Goal: Task Accomplishment & Management: Use online tool/utility

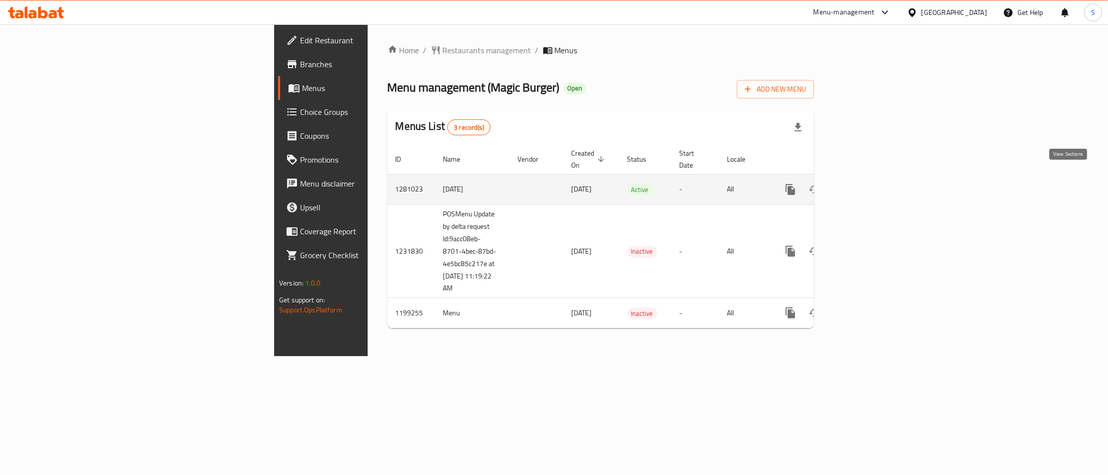
click at [868, 184] on icon "enhanced table" at bounding box center [862, 190] width 12 height 12
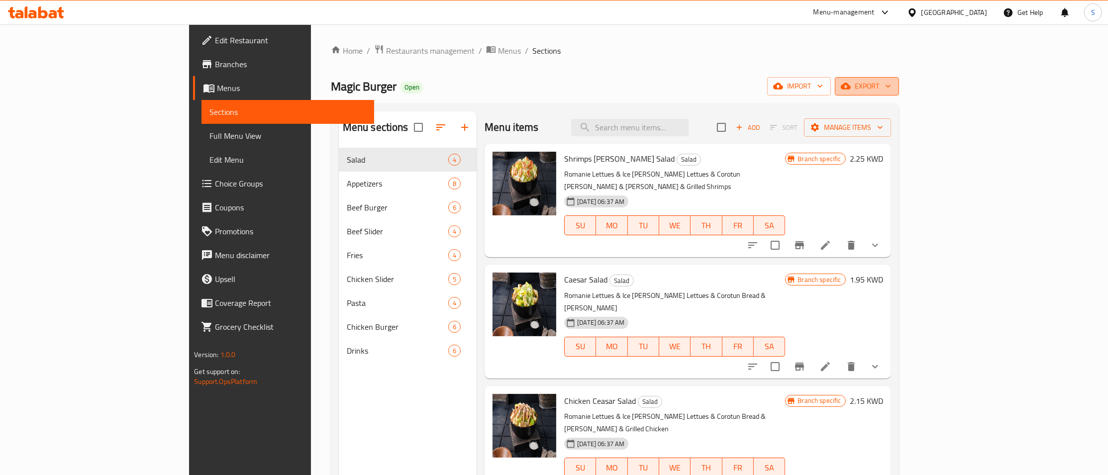
click at [891, 84] on span "export" at bounding box center [867, 86] width 48 height 12
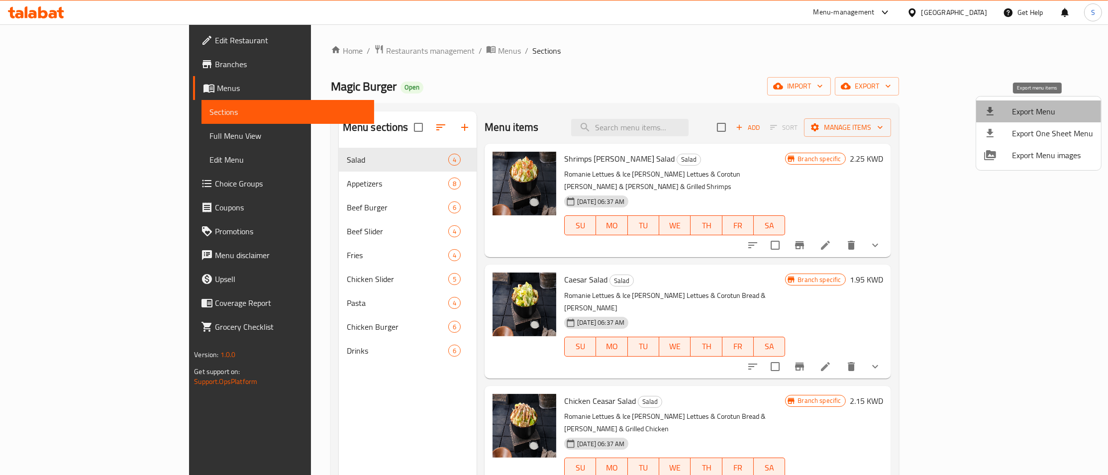
click at [1038, 108] on span "Export Menu" at bounding box center [1052, 111] width 81 height 12
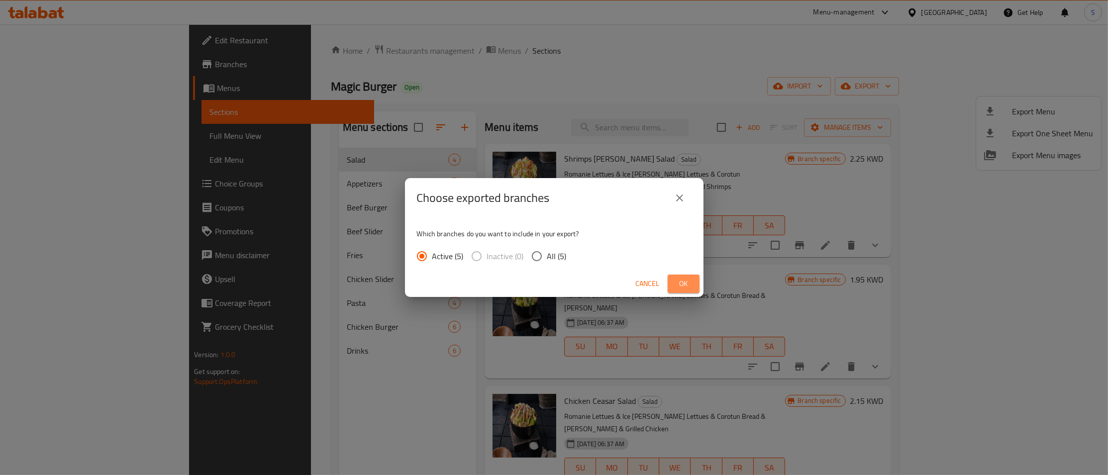
click at [675, 284] on span "Ok" at bounding box center [683, 284] width 16 height 12
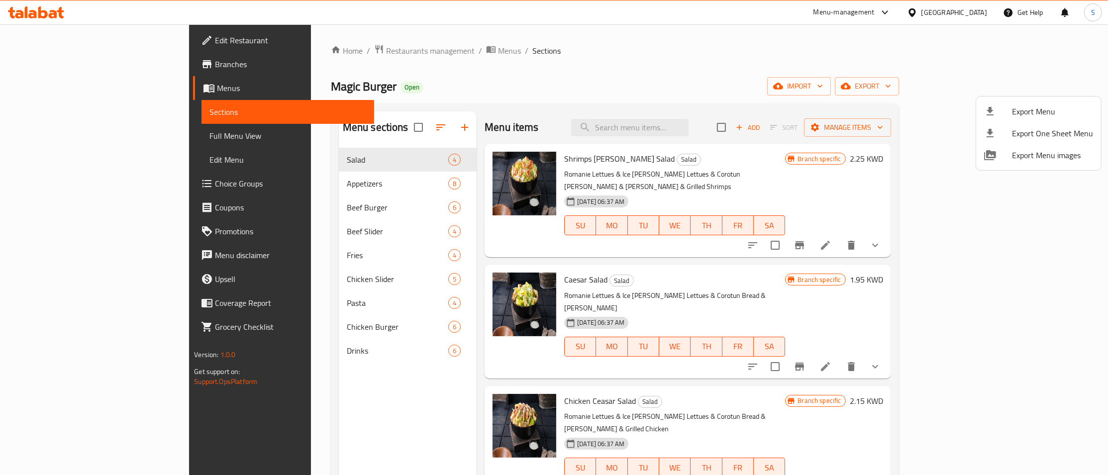
click at [67, 62] on div at bounding box center [554, 237] width 1108 height 475
click at [215, 62] on span "Branches" at bounding box center [290, 64] width 151 height 12
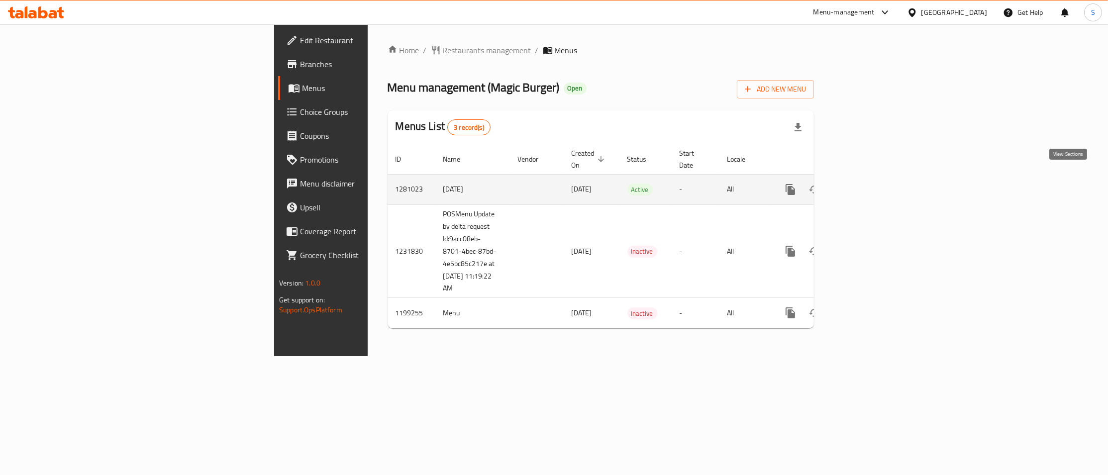
click at [868, 184] on icon "enhanced table" at bounding box center [862, 190] width 12 height 12
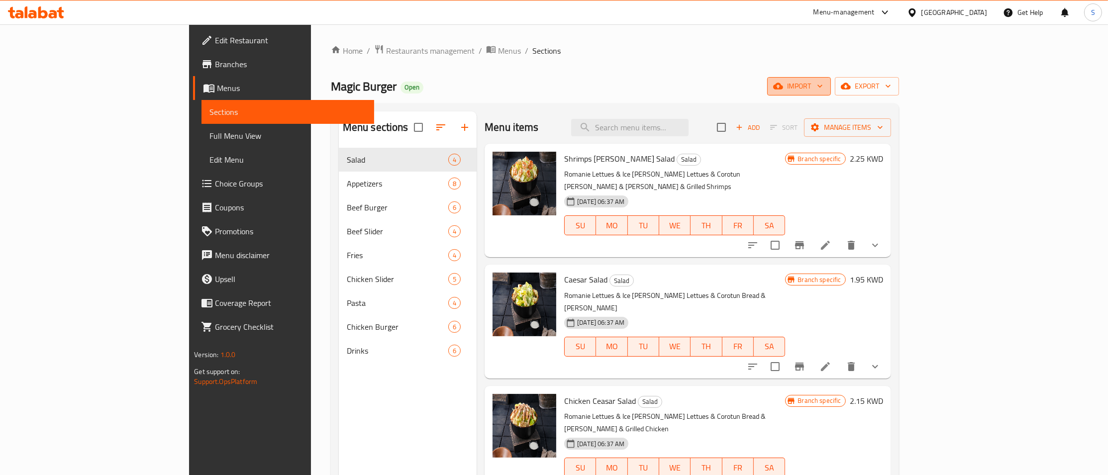
click at [823, 86] on span "import" at bounding box center [799, 86] width 48 height 12
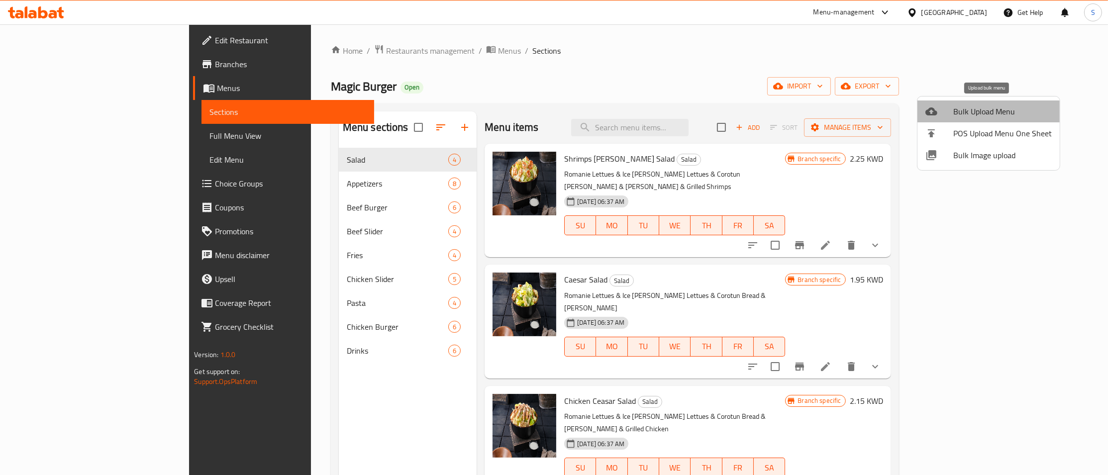
click at [993, 108] on span "Bulk Upload Menu" at bounding box center [1002, 111] width 98 height 12
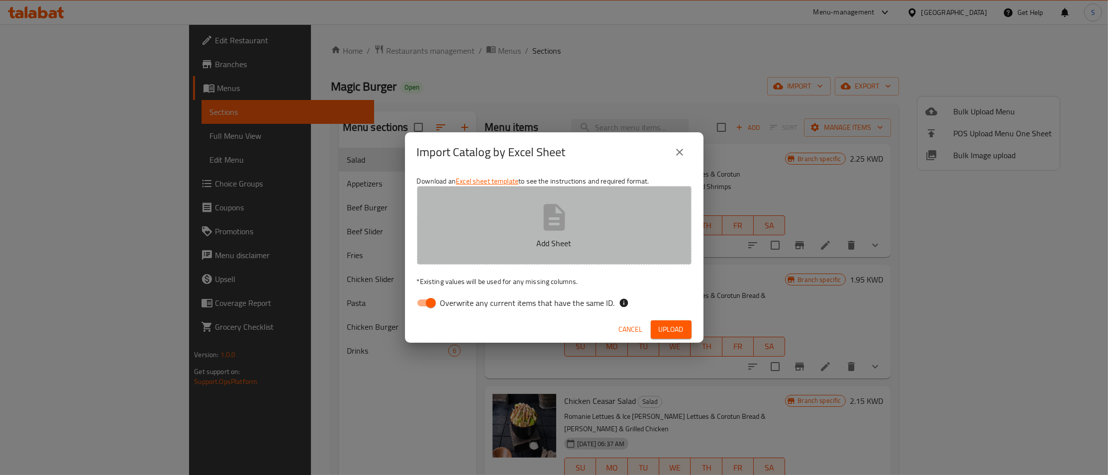
click at [575, 226] on button "Add Sheet" at bounding box center [554, 225] width 275 height 79
click at [550, 220] on icon "button" at bounding box center [554, 217] width 32 height 32
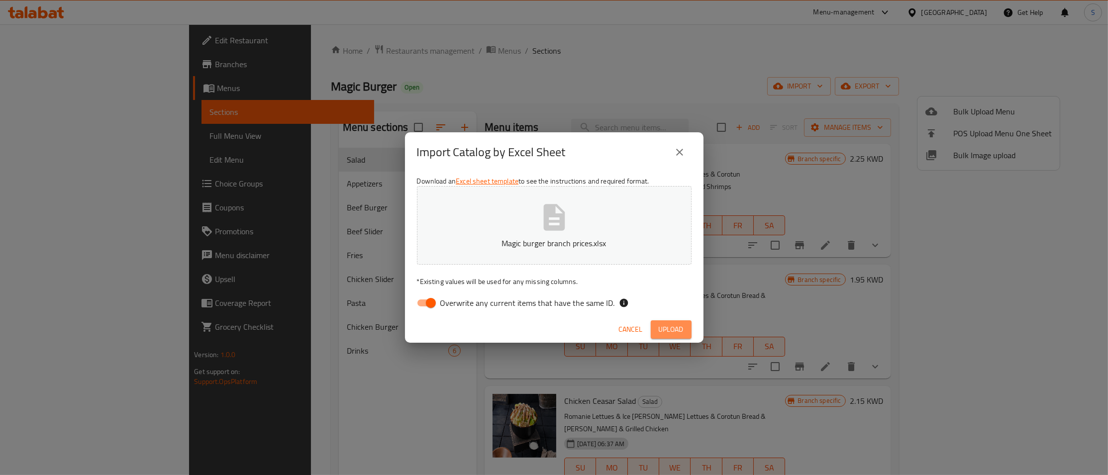
click at [671, 334] on span "Upload" at bounding box center [671, 329] width 25 height 12
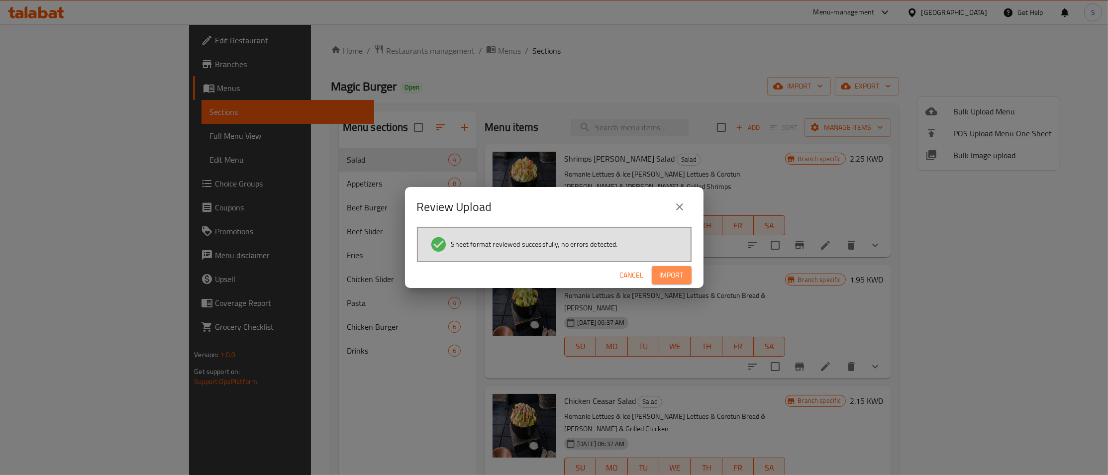
click at [666, 278] on span "Import" at bounding box center [672, 275] width 24 height 12
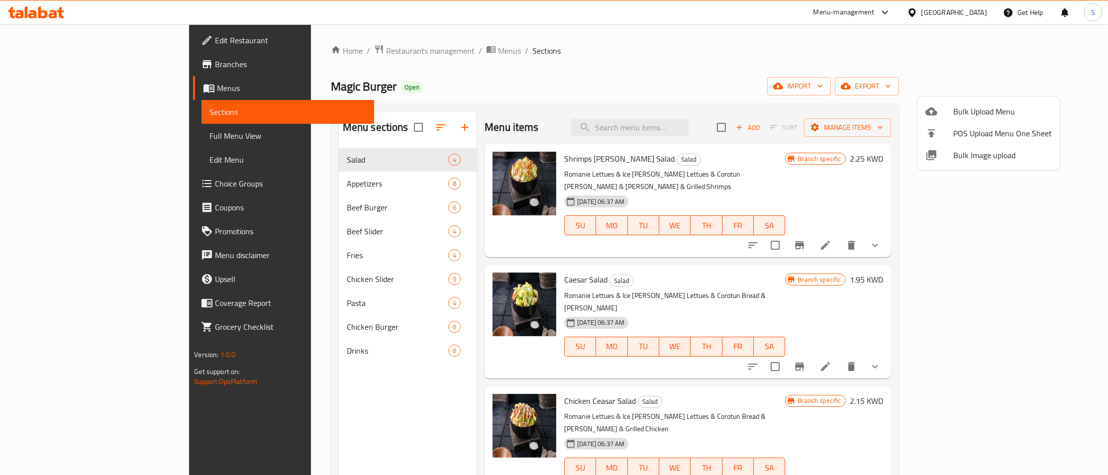
click at [985, 235] on div at bounding box center [554, 237] width 1108 height 475
click at [804, 241] on icon "Branch-specific-item" at bounding box center [799, 245] width 9 height 8
